Goal: Task Accomplishment & Management: Manage account settings

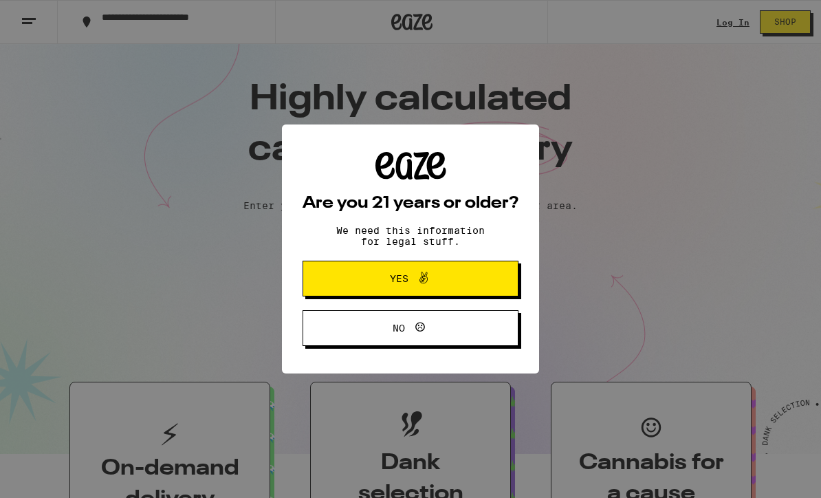
click at [476, 289] on button "Yes" at bounding box center [411, 279] width 216 height 36
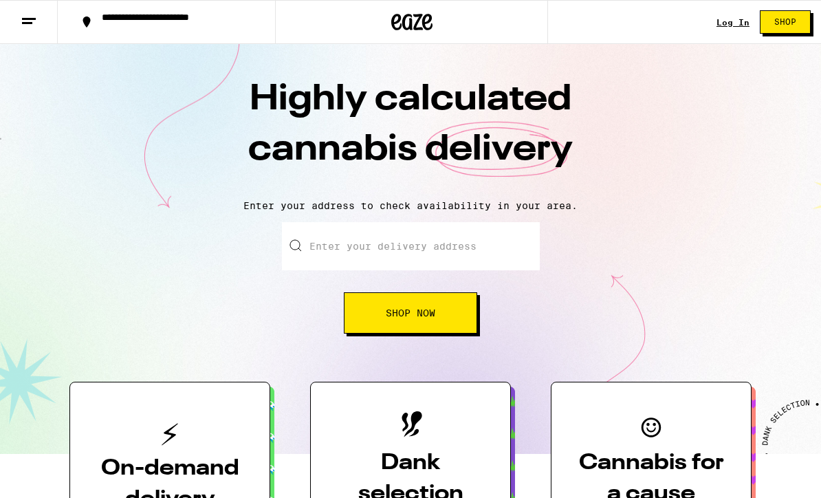
click at [726, 26] on link "Log In" at bounding box center [732, 22] width 33 height 9
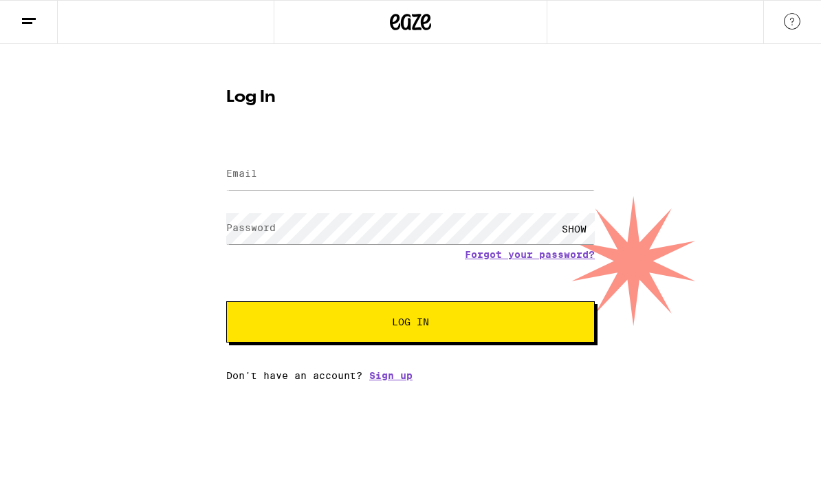
click at [241, 169] on label "Email" at bounding box center [241, 173] width 31 height 11
type input "[EMAIL_ADDRESS][DOMAIN_NAME]"
click at [576, 231] on div "SHOW" at bounding box center [574, 228] width 41 height 31
click at [421, 322] on span "Log In" at bounding box center [410, 322] width 37 height 10
